Goal: Obtain resource: Obtain resource

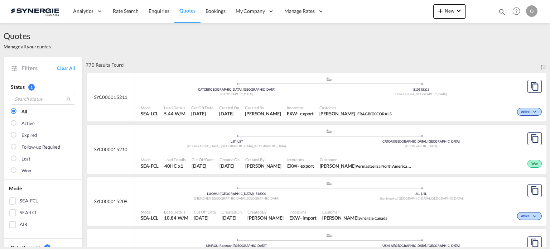
click at [503, 8] on md-icon "icon-magnify" at bounding box center [502, 12] width 8 height 8
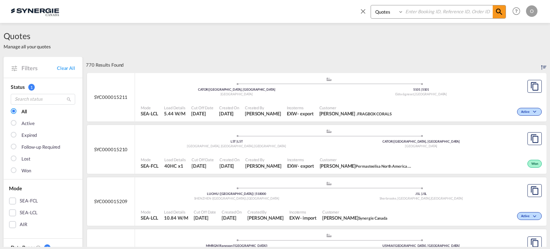
click at [384, 13] on select "Bookings Quotes Enquiries" at bounding box center [388, 11] width 34 height 13
click at [371, 5] on select "Bookings Quotes Enquiries" at bounding box center [388, 11] width 34 height 13
click at [424, 15] on input at bounding box center [448, 11] width 89 height 13
paste input "SYC000014084"
type input "SYC000014084"
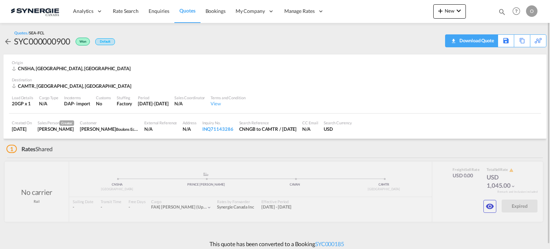
click at [453, 41] on md-icon "icon-download" at bounding box center [453, 38] width 9 height 5
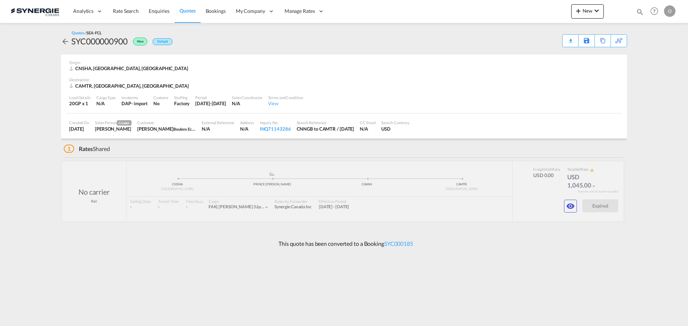
click at [100, 42] on div "SYC000000900" at bounding box center [99, 40] width 56 height 11
copy div "SYC000000900"
click at [550, 45] on div "Download Quote" at bounding box center [556, 40] width 37 height 11
click at [550, 205] on md-icon "icon-eye" at bounding box center [570, 206] width 9 height 9
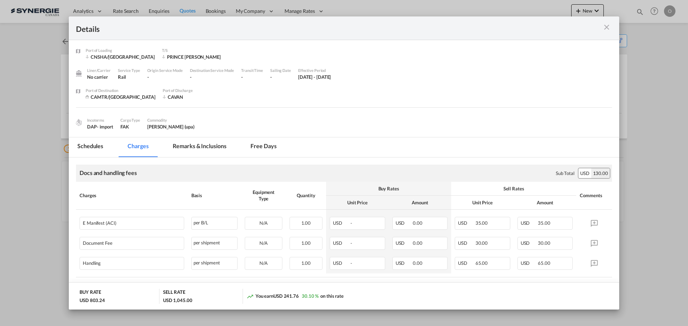
click at [210, 144] on md-tab-item "Remarks & Inclusions" at bounding box center [199, 148] width 71 height 20
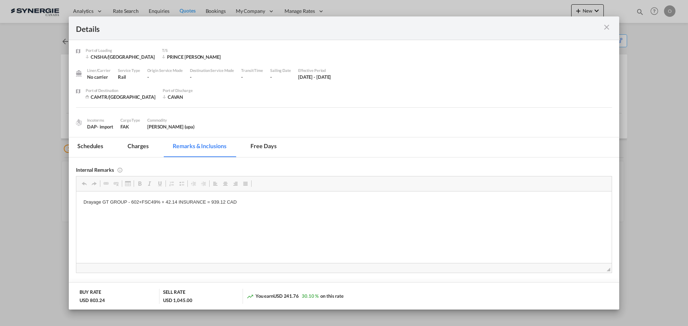
drag, startPoint x: 138, startPoint y: 148, endPoint x: 325, endPoint y: 179, distance: 189.4
click at [138, 148] on md-tab-item "Charges" at bounding box center [138, 148] width 38 height 20
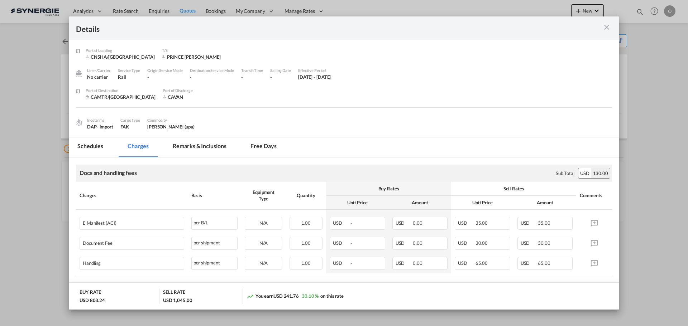
click at [550, 30] on md-icon "icon-close m-3 fg-AAA8AD cursor" at bounding box center [606, 27] width 9 height 9
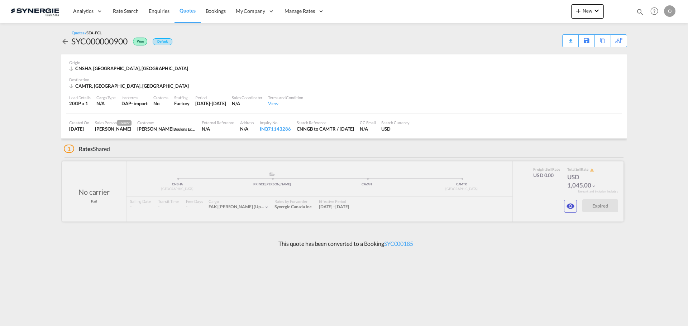
click at [550, 199] on div at bounding box center [342, 192] width 561 height 60
click at [550, 204] on button "button" at bounding box center [570, 206] width 13 height 13
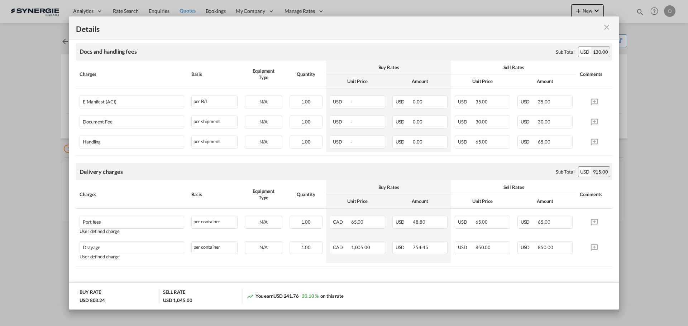
scroll to position [128, 0]
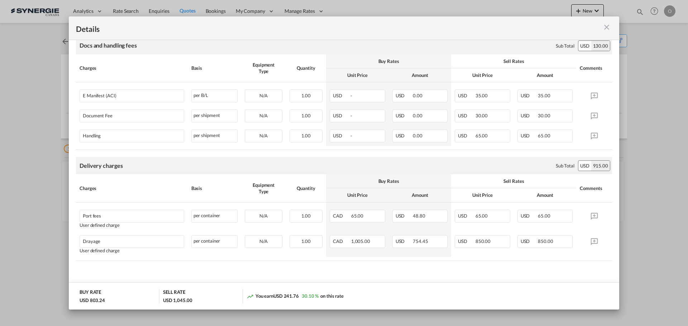
click at [550, 30] on md-icon "icon-close m-3 fg-AAA8AD cursor" at bounding box center [606, 27] width 9 height 9
